Goal: Task Accomplishment & Management: Manage account settings

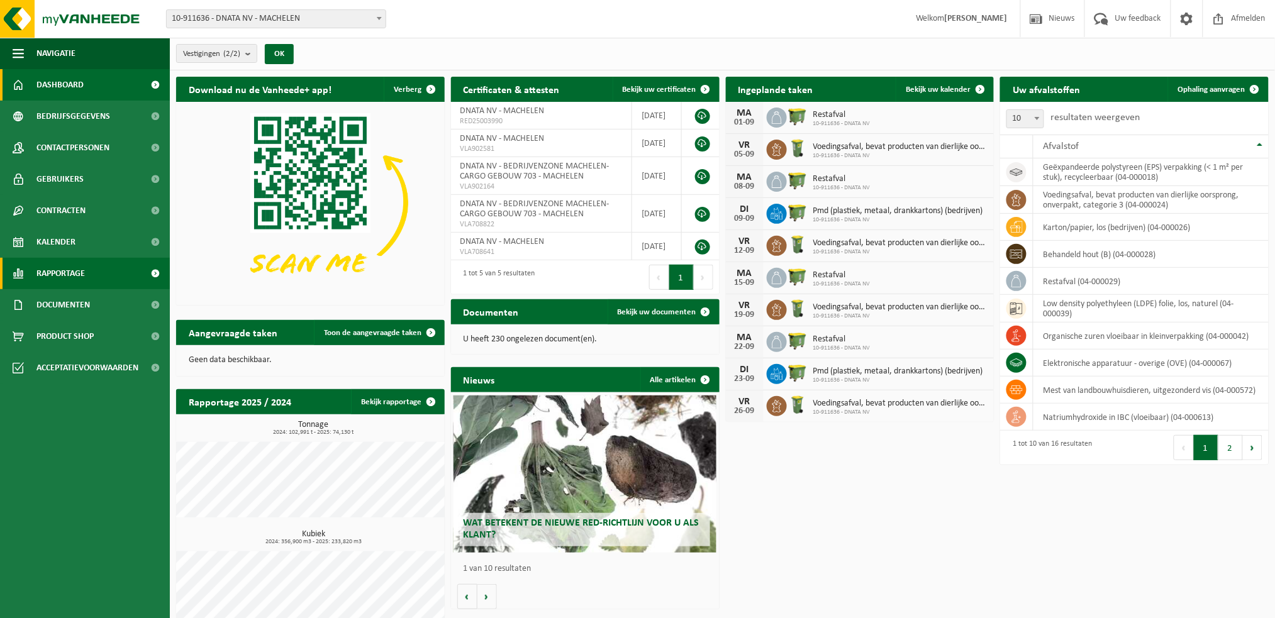
click at [67, 274] on span "Rapportage" at bounding box center [60, 273] width 48 height 31
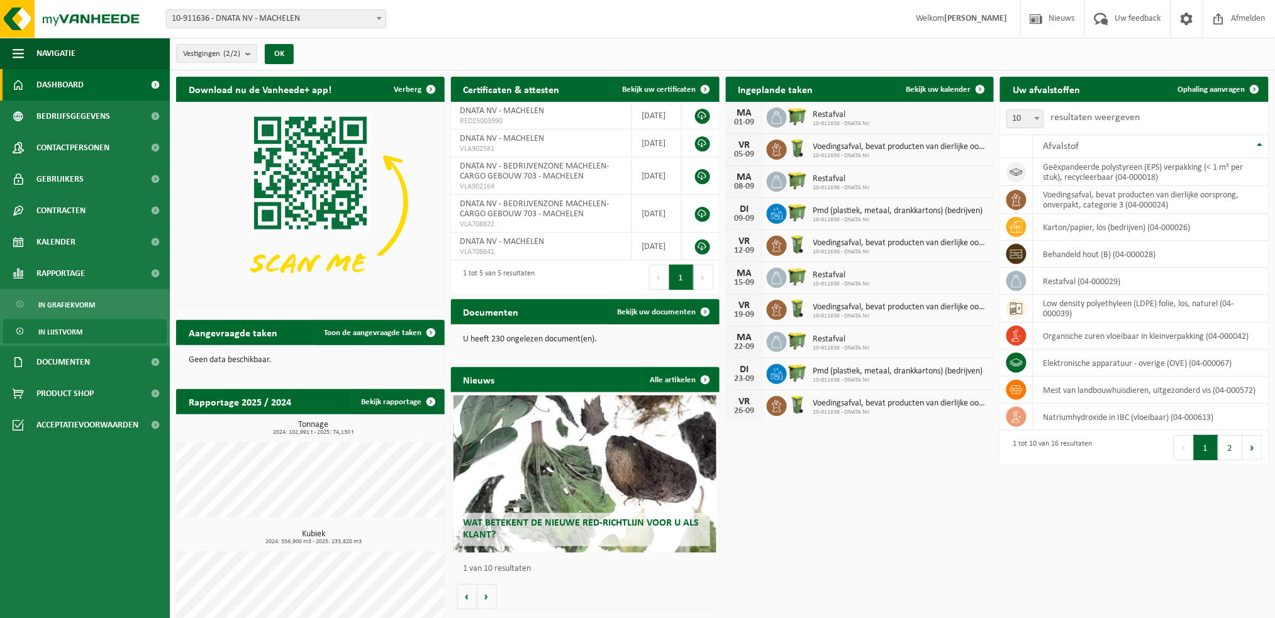
click at [64, 330] on span "In lijstvorm" at bounding box center [60, 332] width 44 height 24
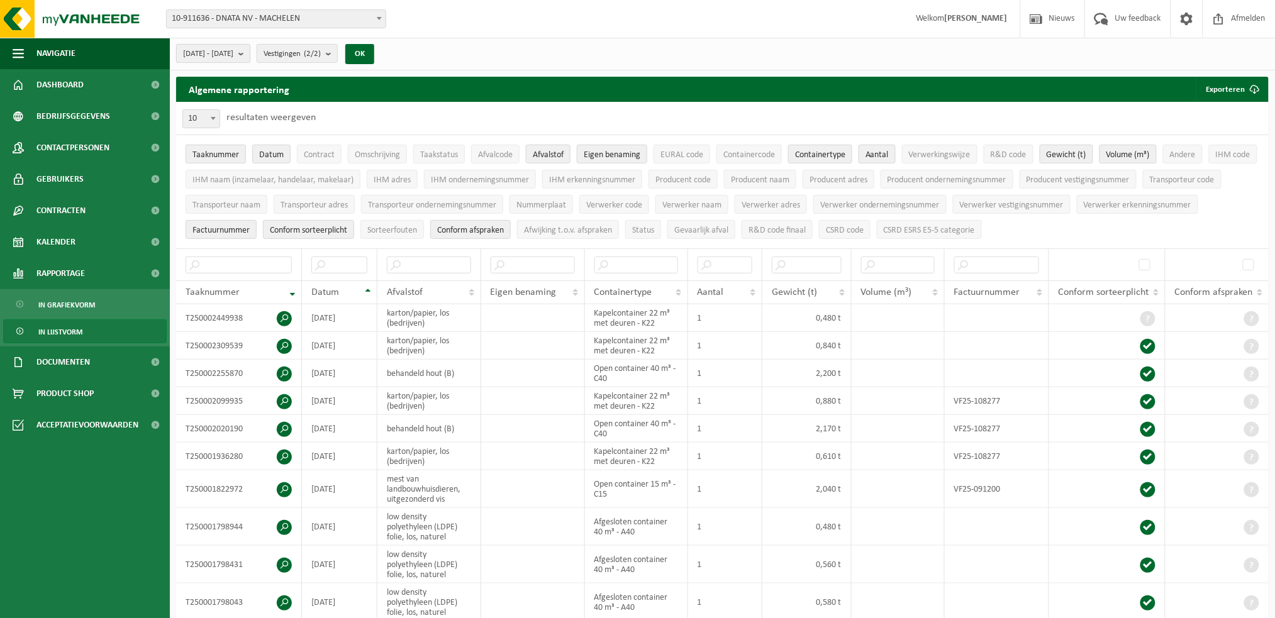
click at [250, 52] on b "submit" at bounding box center [243, 54] width 11 height 18
click at [223, 55] on span "2025-04-01 - 2025-09-01" at bounding box center [208, 54] width 50 height 19
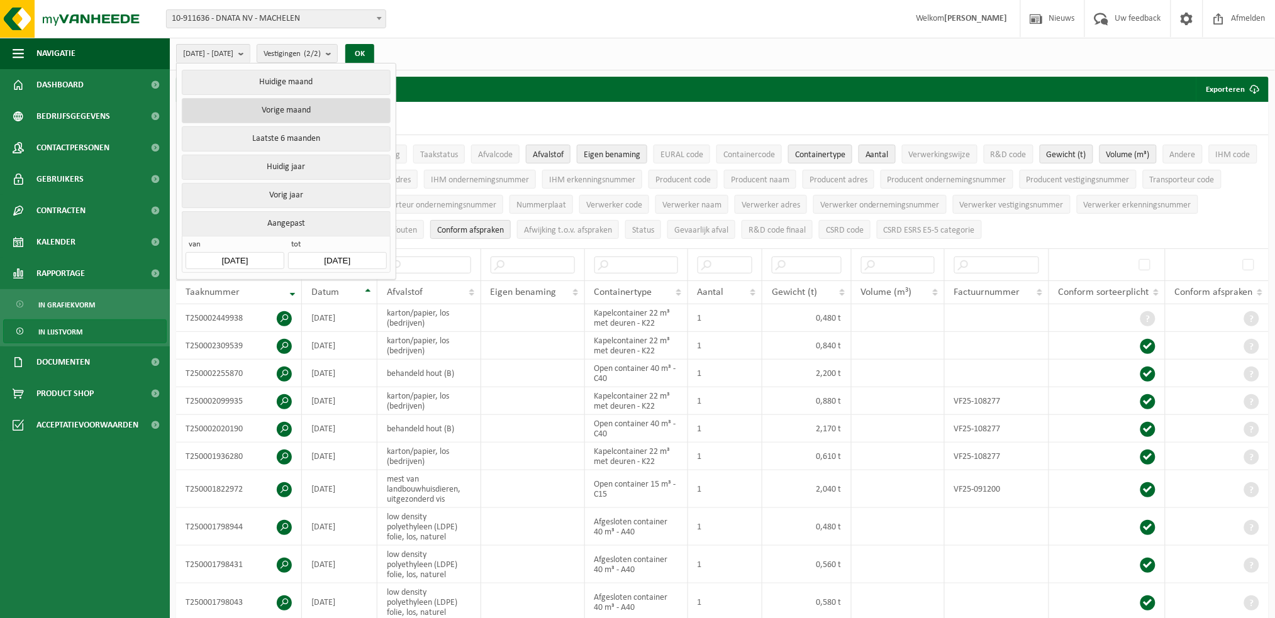
click at [270, 107] on button "Vorige maand" at bounding box center [286, 110] width 208 height 25
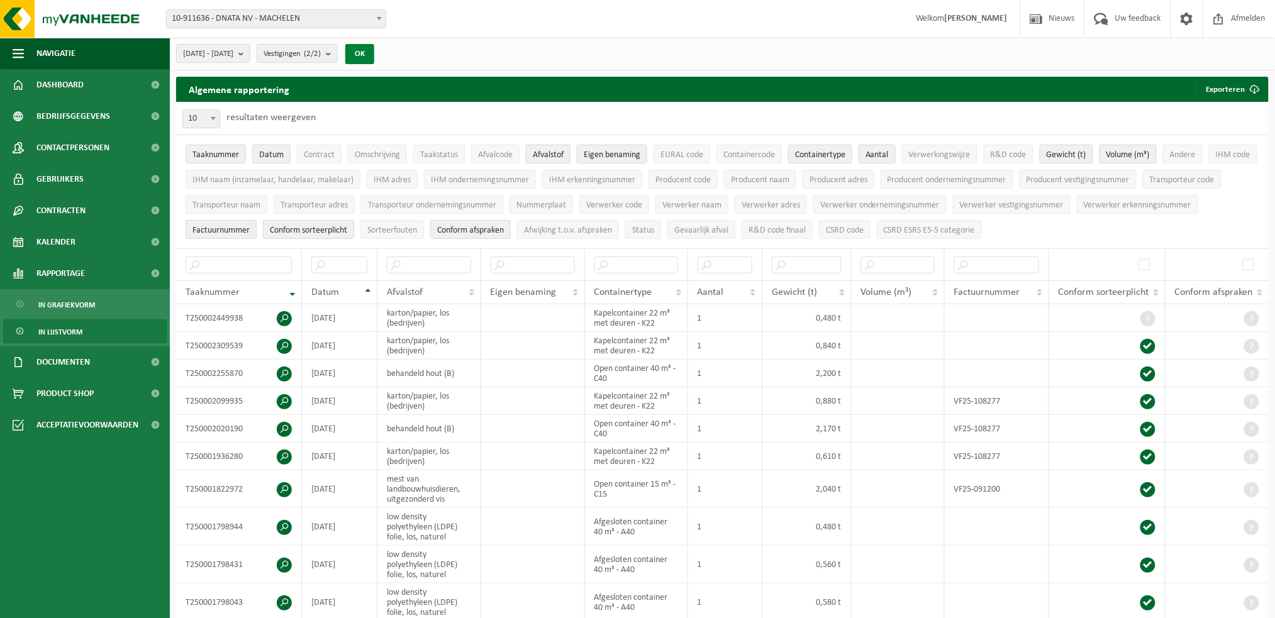
click at [374, 51] on button "OK" at bounding box center [359, 54] width 29 height 20
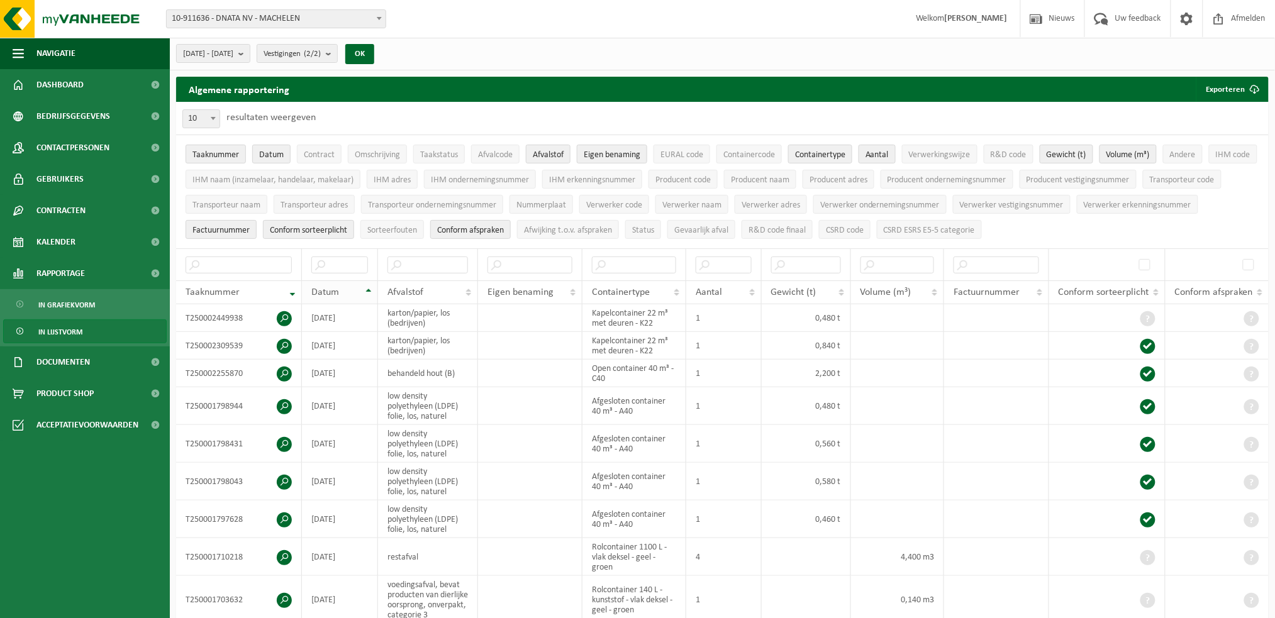
click at [333, 289] on span "Datum" at bounding box center [325, 292] width 28 height 10
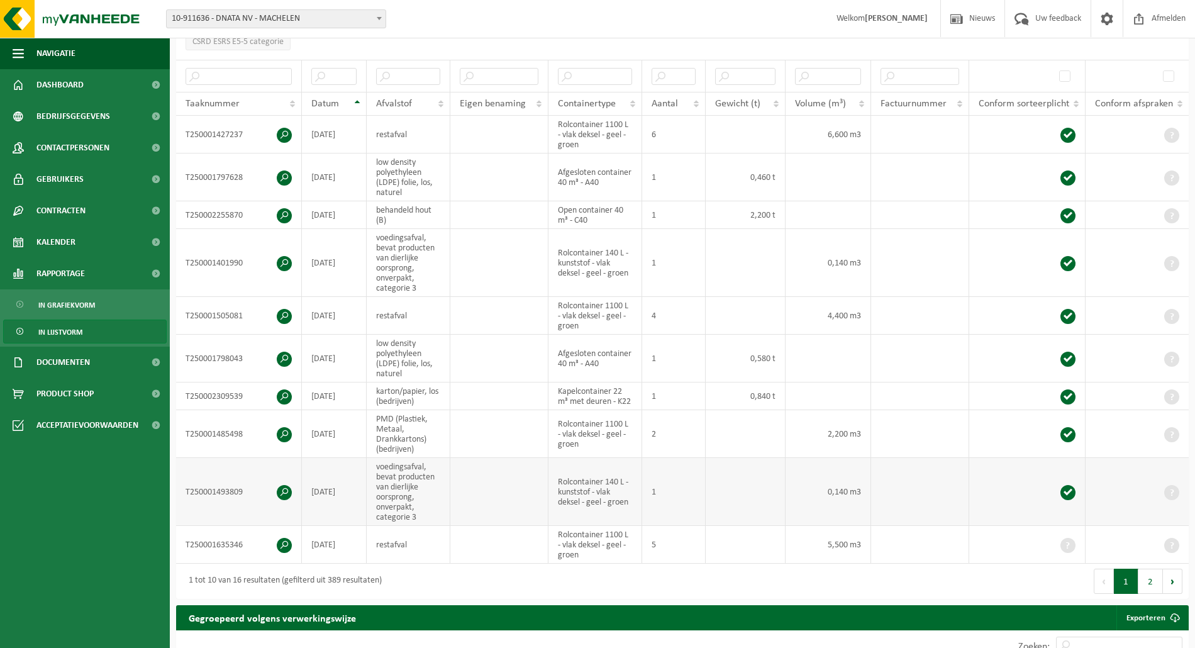
scroll to position [252, 0]
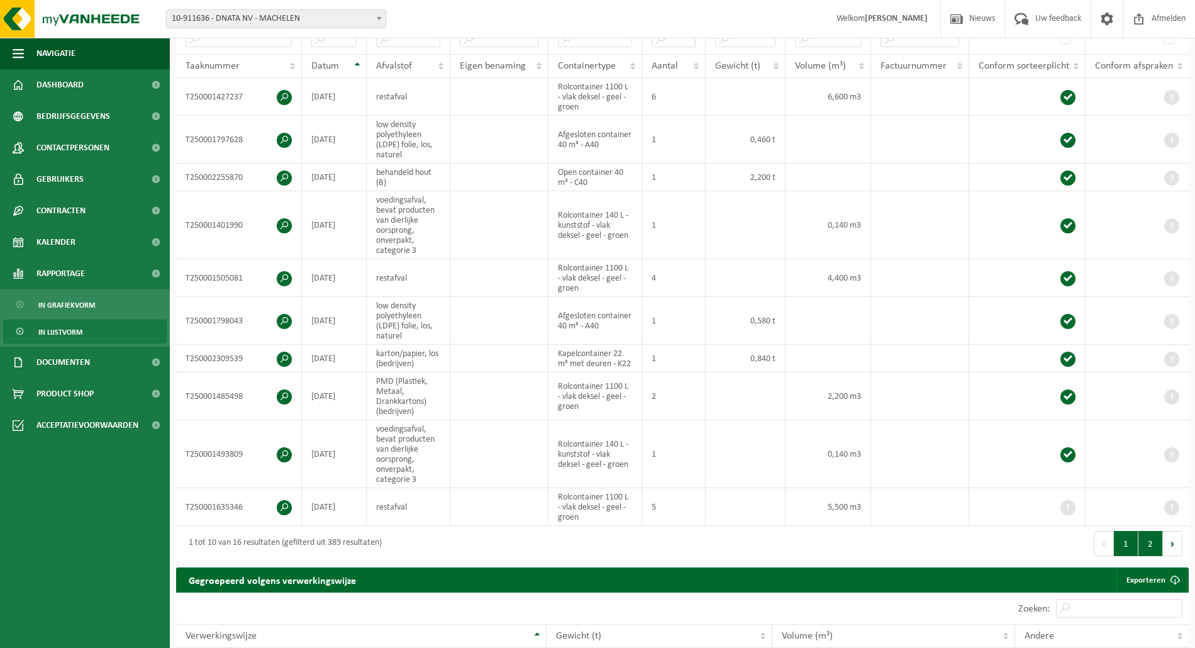
click at [1150, 556] on button "2" at bounding box center [1150, 543] width 25 height 25
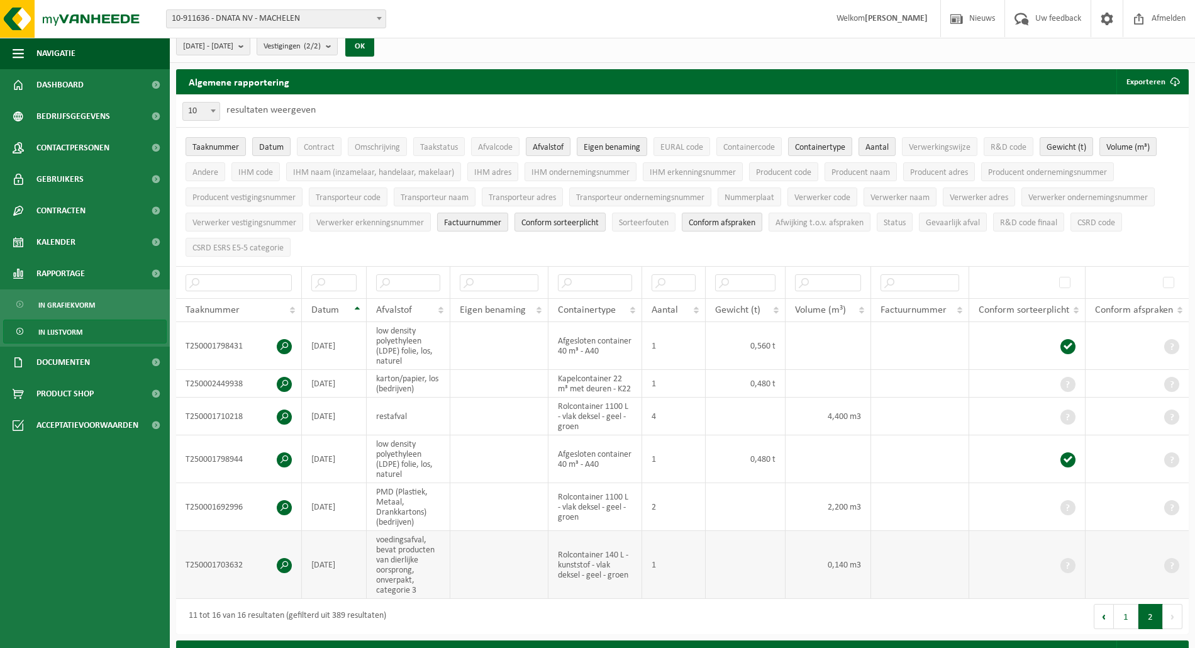
scroll to position [0, 0]
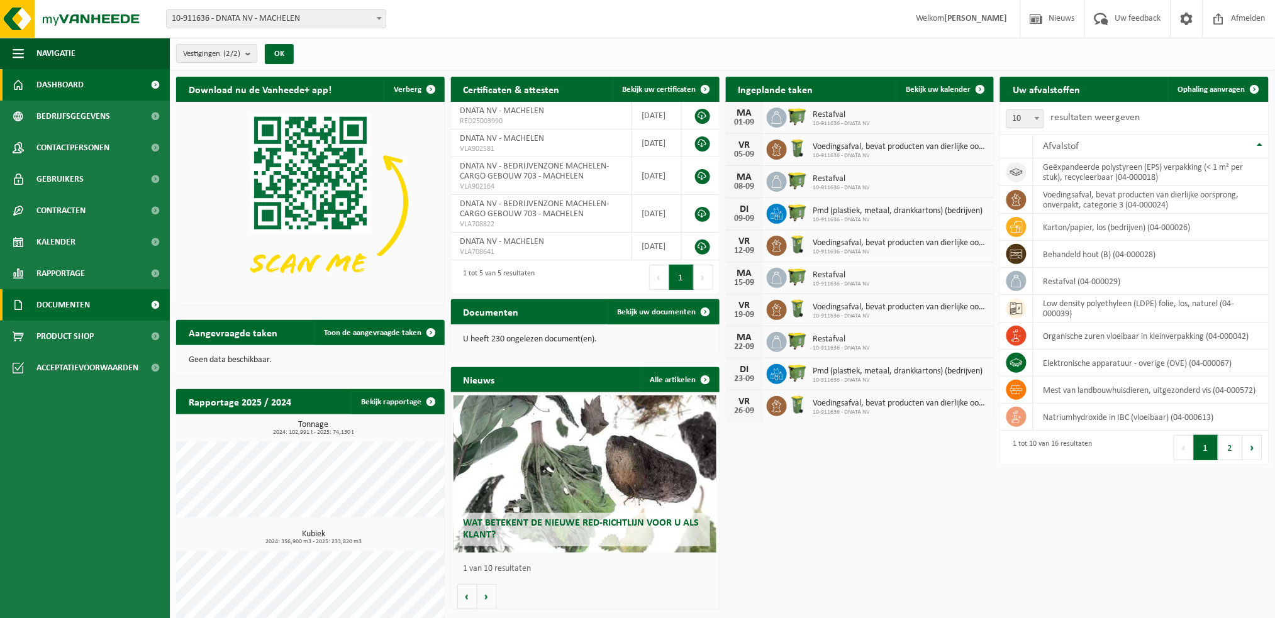
click at [64, 302] on span "Documenten" at bounding box center [62, 304] width 53 height 31
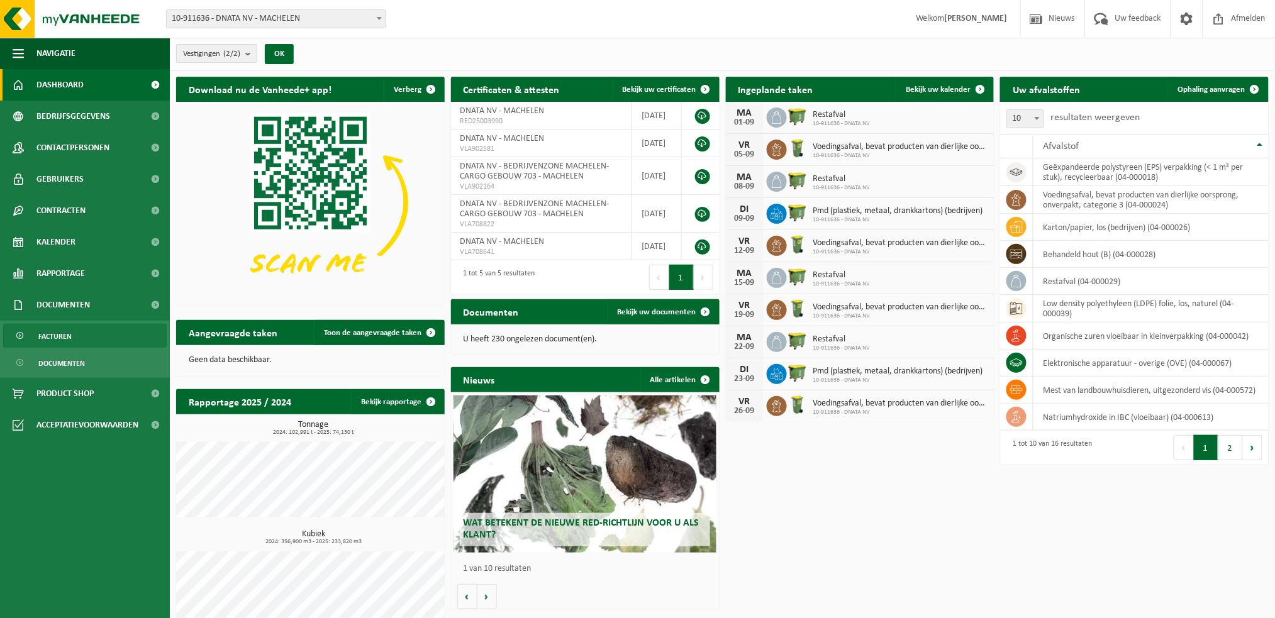
click at [63, 336] on span "Facturen" at bounding box center [54, 337] width 33 height 24
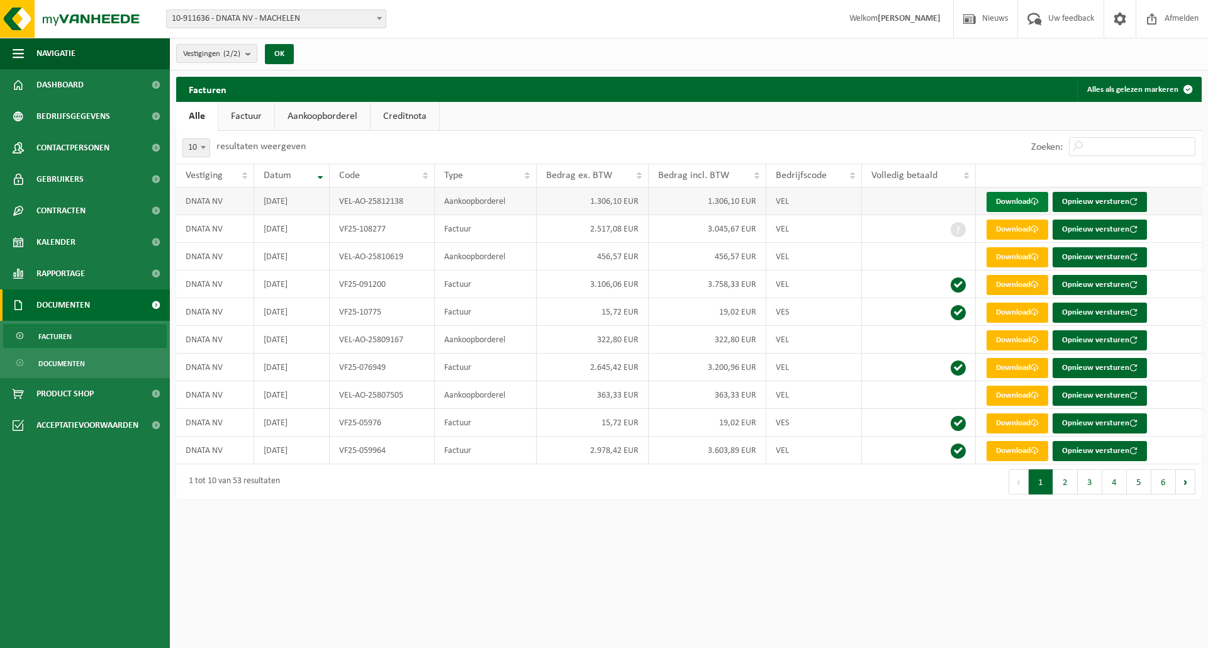
click at [1020, 200] on link "Download" at bounding box center [1017, 202] width 62 height 20
click at [53, 275] on span "Rapportage" at bounding box center [60, 273] width 48 height 31
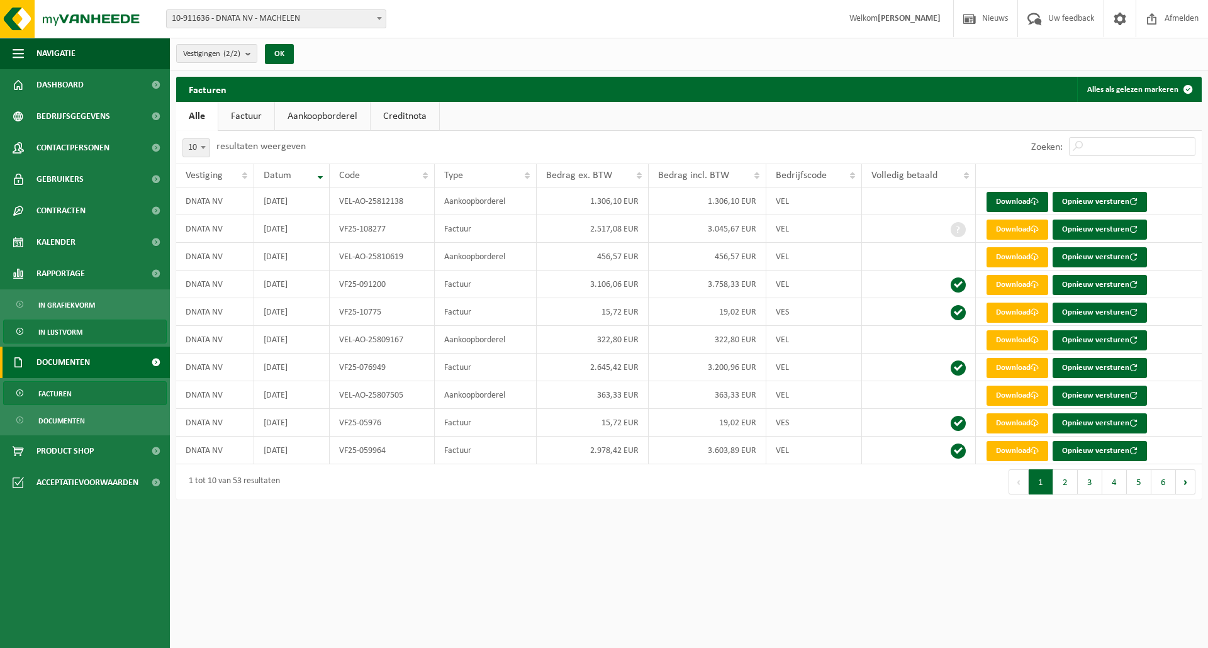
click at [63, 333] on span "In lijstvorm" at bounding box center [60, 332] width 44 height 24
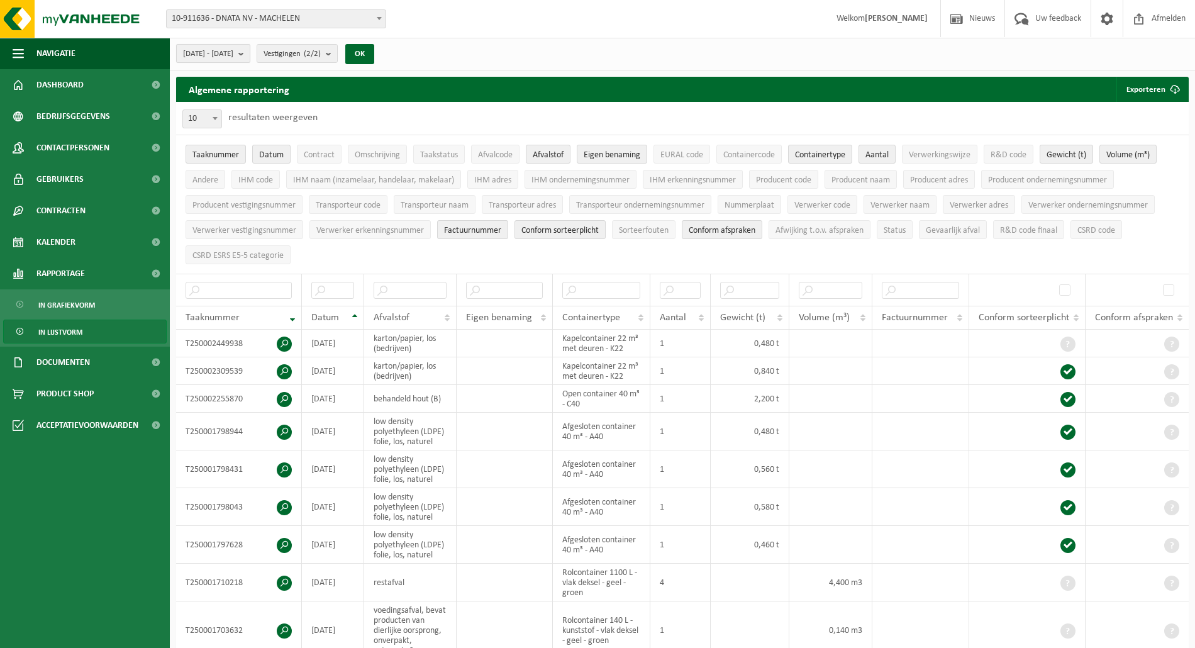
click at [233, 54] on span "[DATE] - [DATE]" at bounding box center [208, 54] width 50 height 19
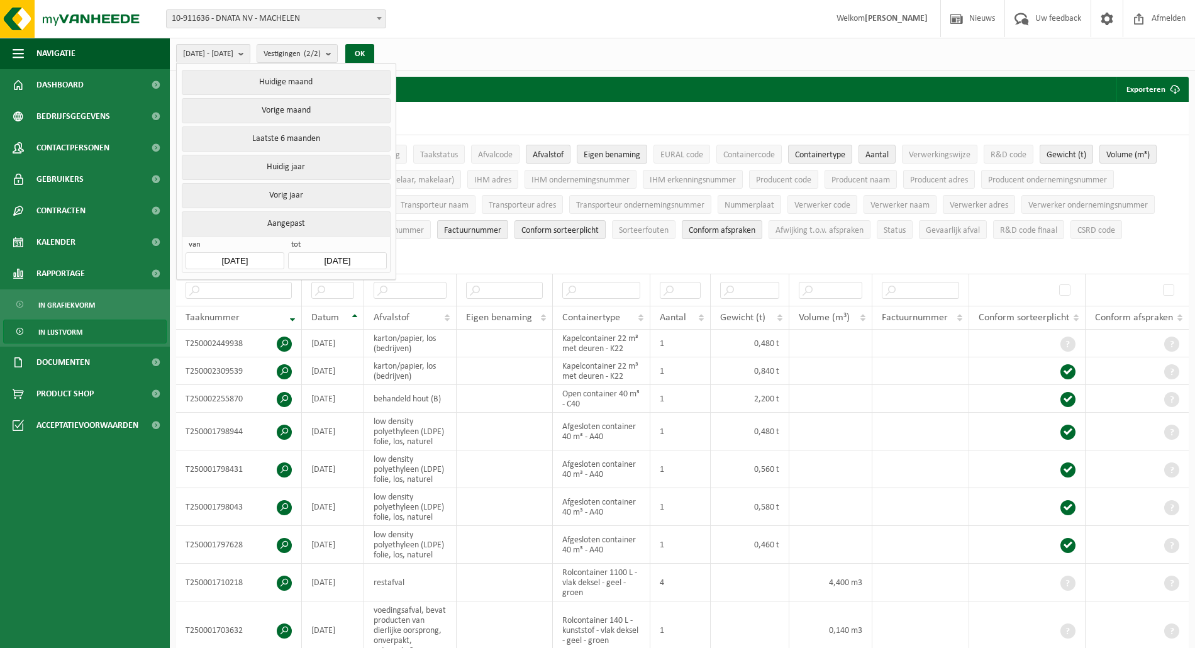
click at [260, 262] on input "[DATE]" at bounding box center [235, 260] width 98 height 17
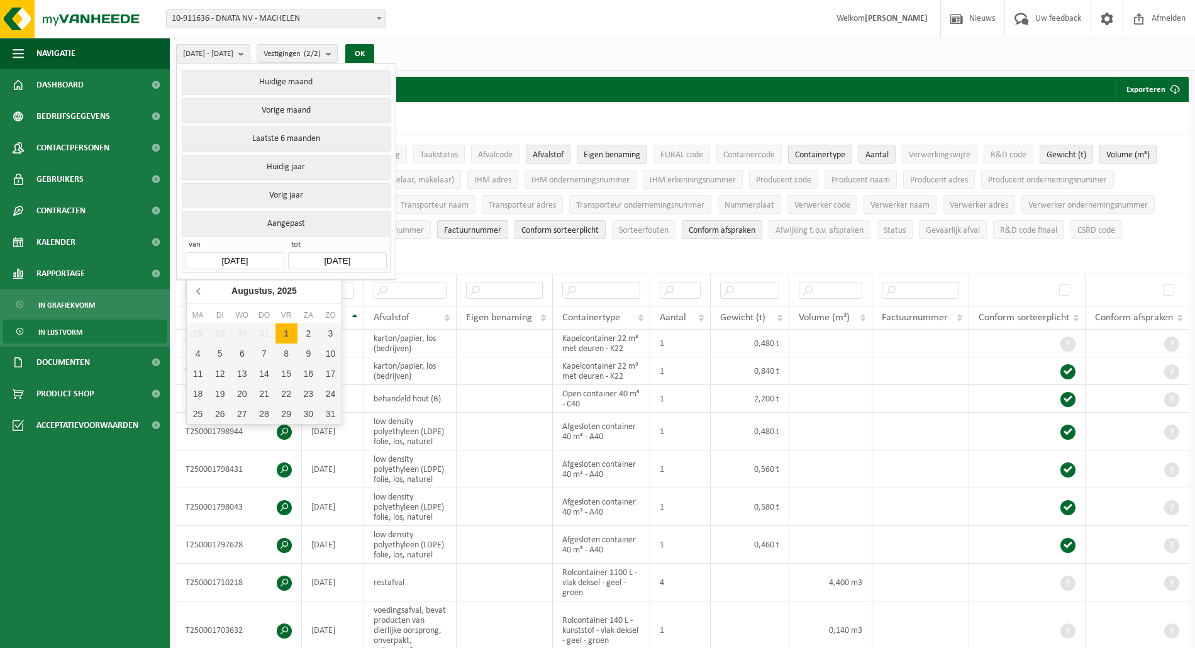
click at [197, 289] on icon at bounding box center [199, 291] width 20 height 20
click at [245, 371] on div "16" at bounding box center [242, 374] width 22 height 20
type input "[DATE]"
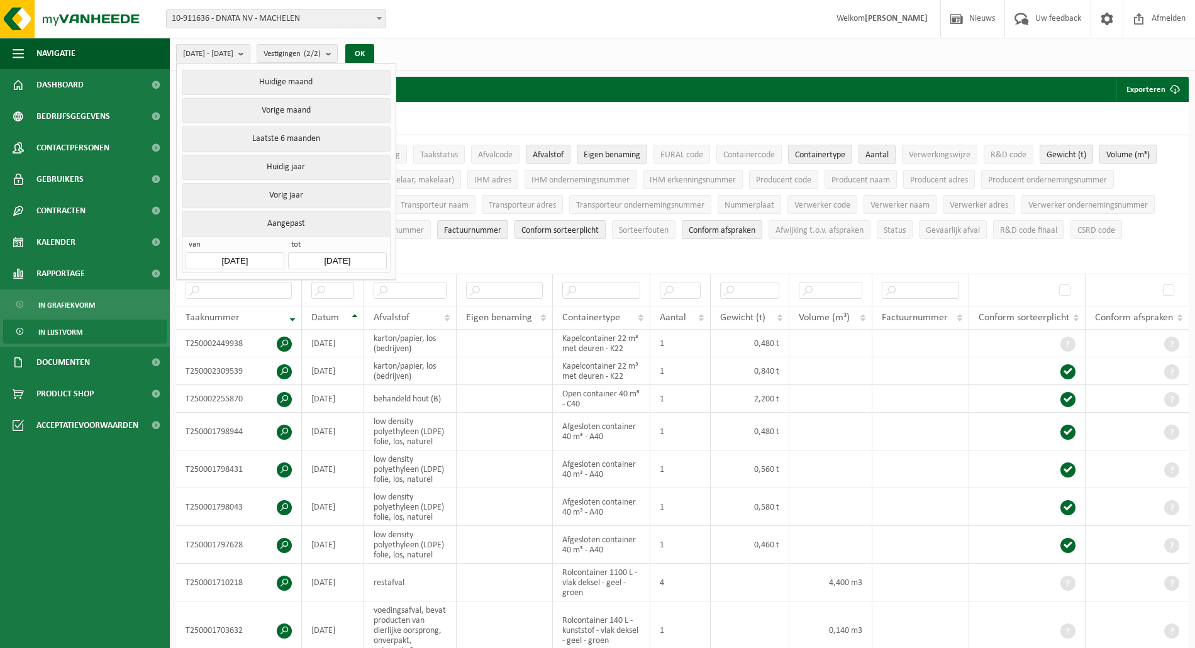
click at [320, 263] on input "[DATE]" at bounding box center [337, 260] width 98 height 17
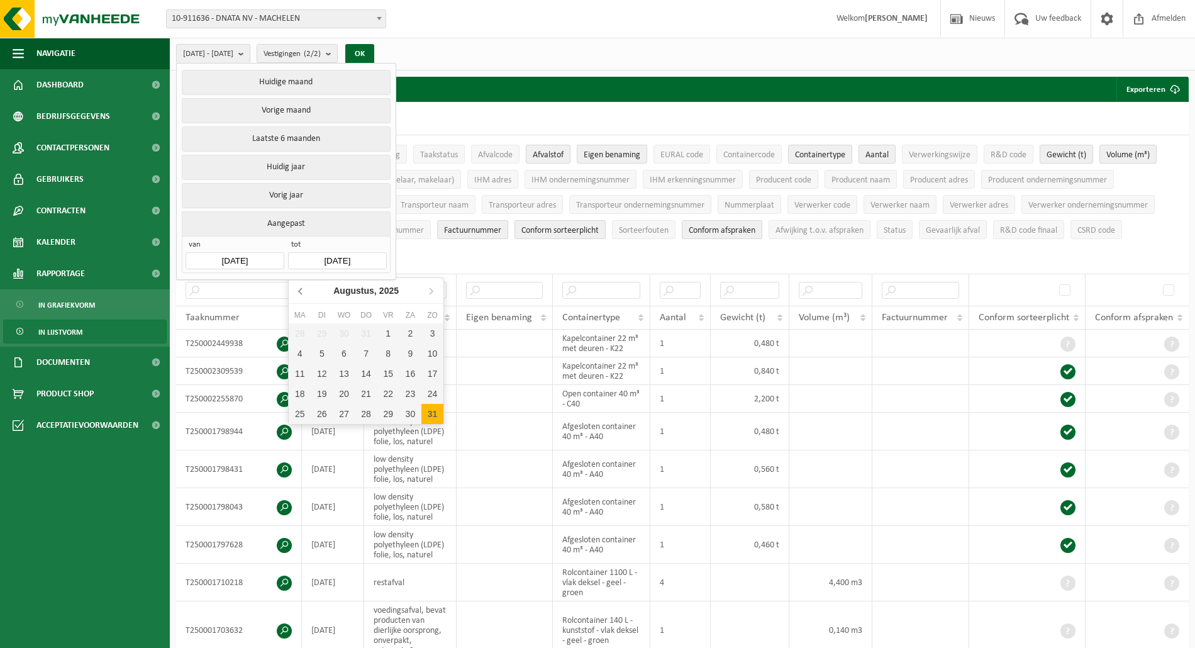
click at [297, 289] on icon at bounding box center [301, 291] width 20 height 20
click at [369, 414] on div "31" at bounding box center [366, 414] width 22 height 20
type input "[DATE]"
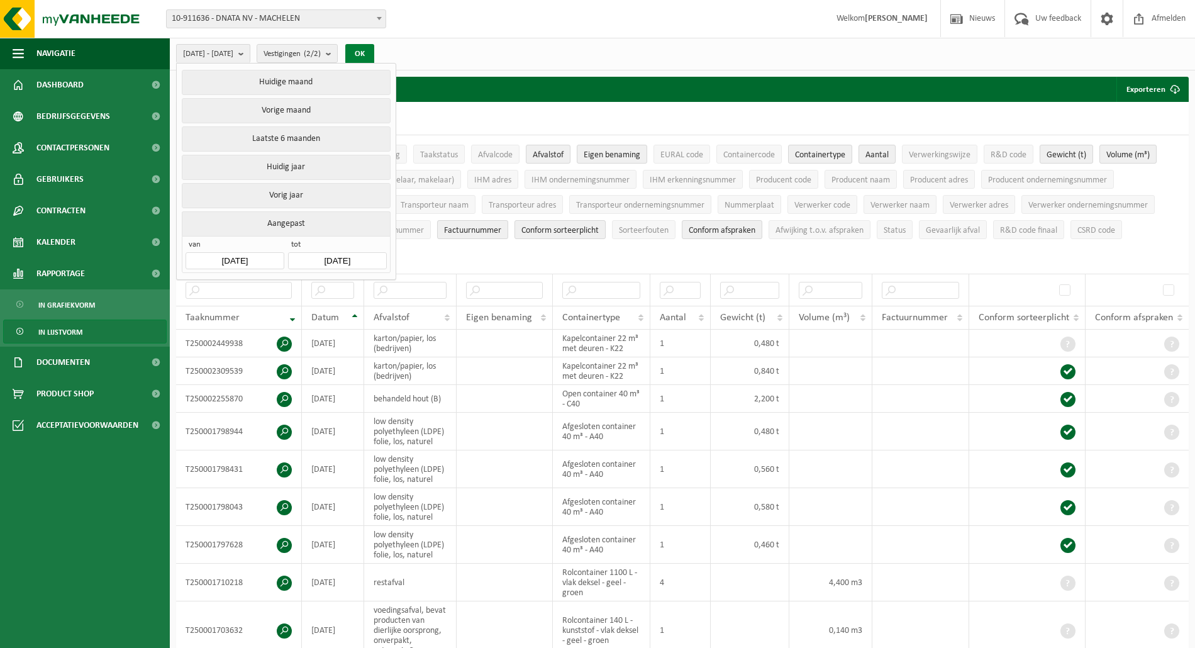
click at [374, 53] on button "OK" at bounding box center [359, 54] width 29 height 20
